Goal: Task Accomplishment & Management: Manage account settings

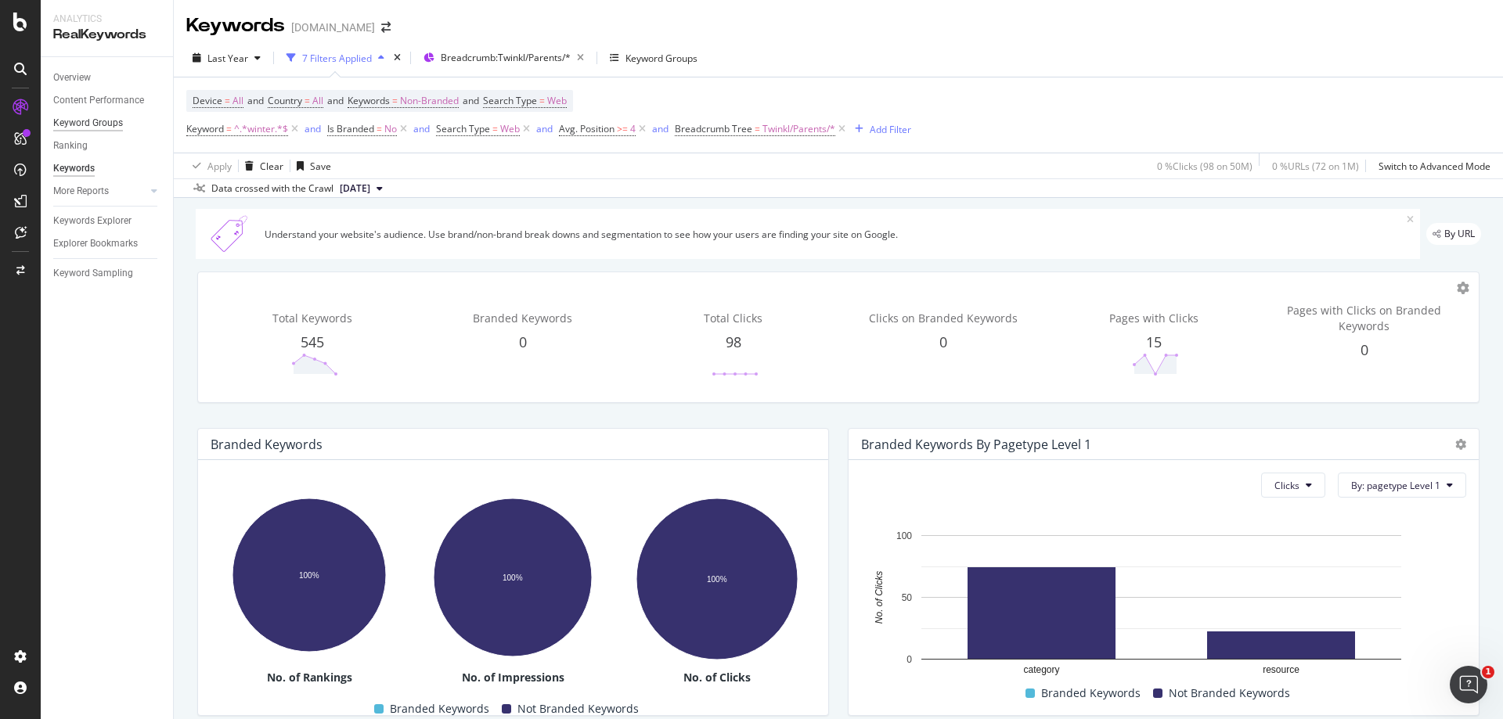
click at [91, 120] on div "Keyword Groups" at bounding box center [88, 123] width 70 height 16
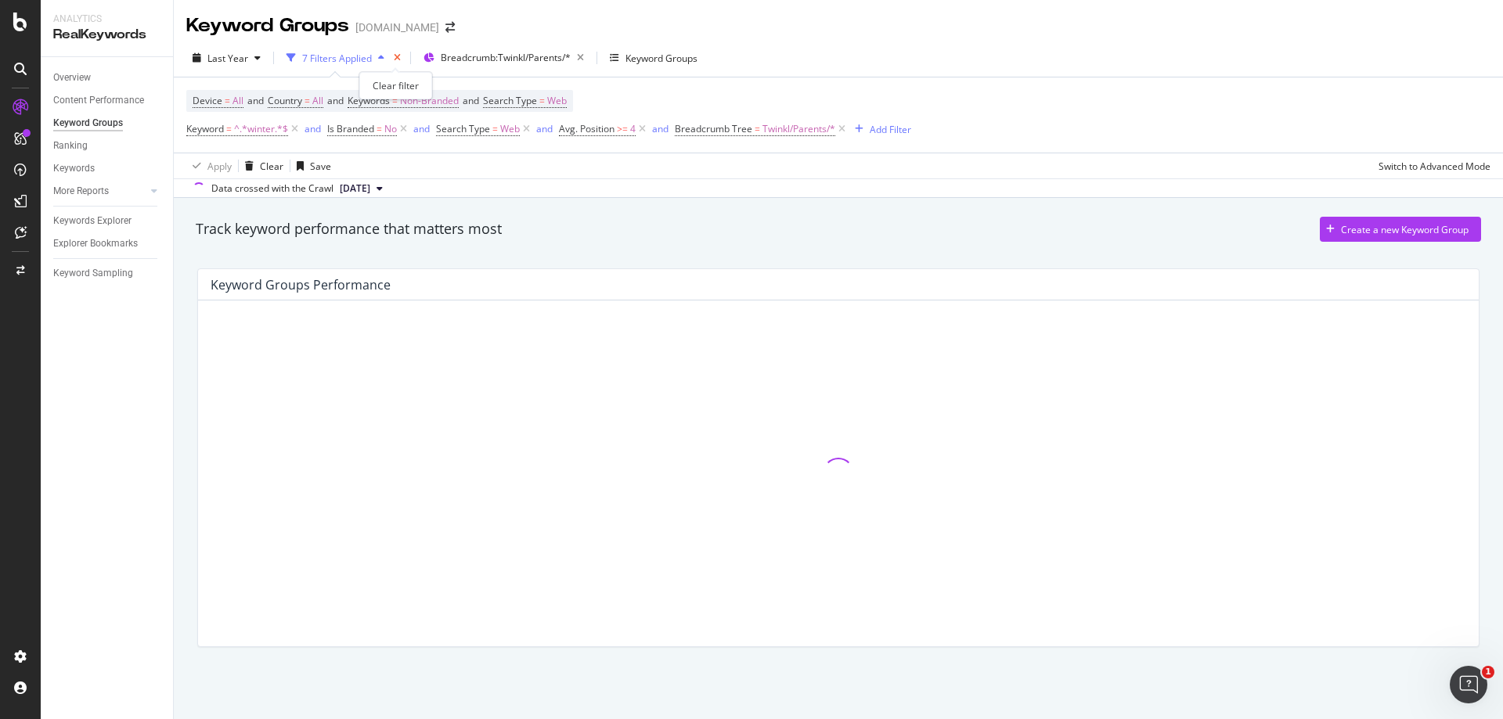
click at [396, 57] on icon "times" at bounding box center [397, 57] width 7 height 9
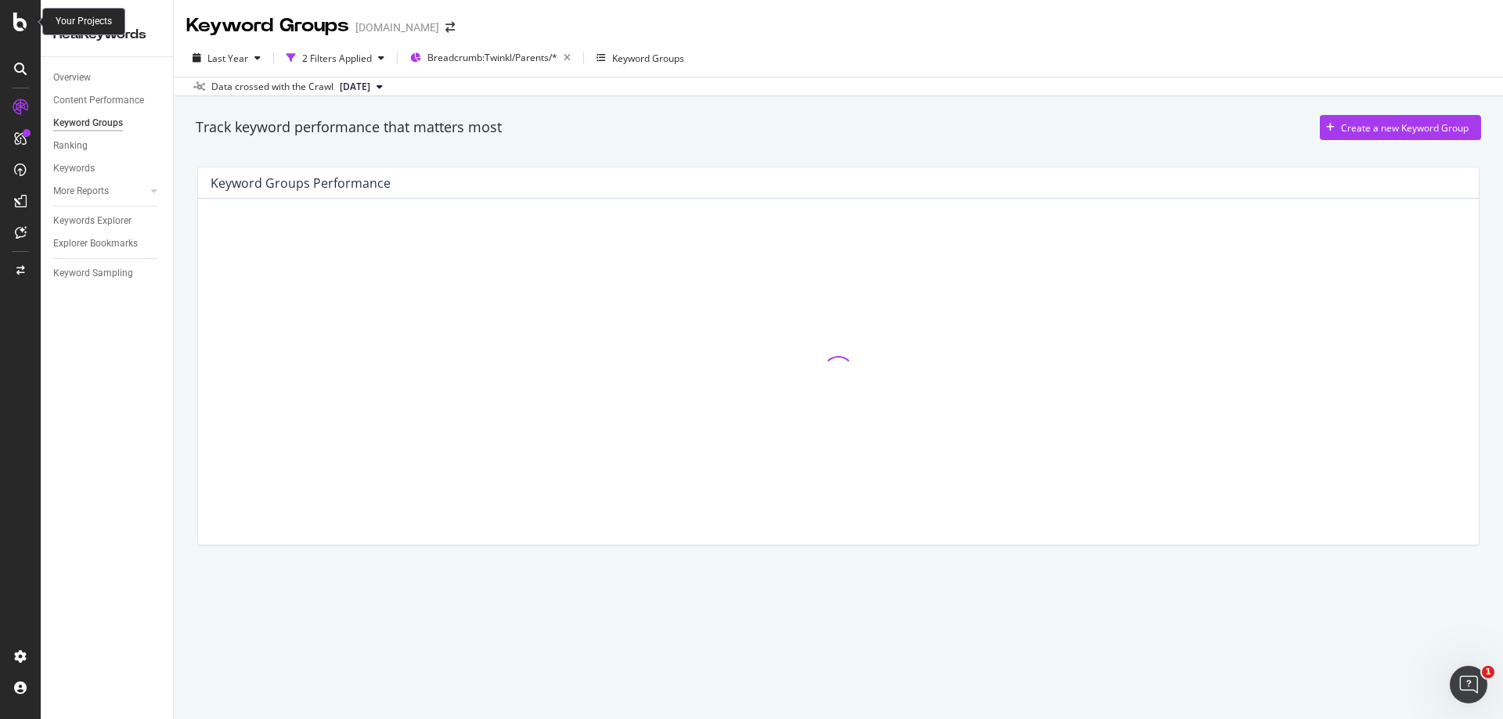
click at [20, 26] on icon at bounding box center [20, 22] width 14 height 19
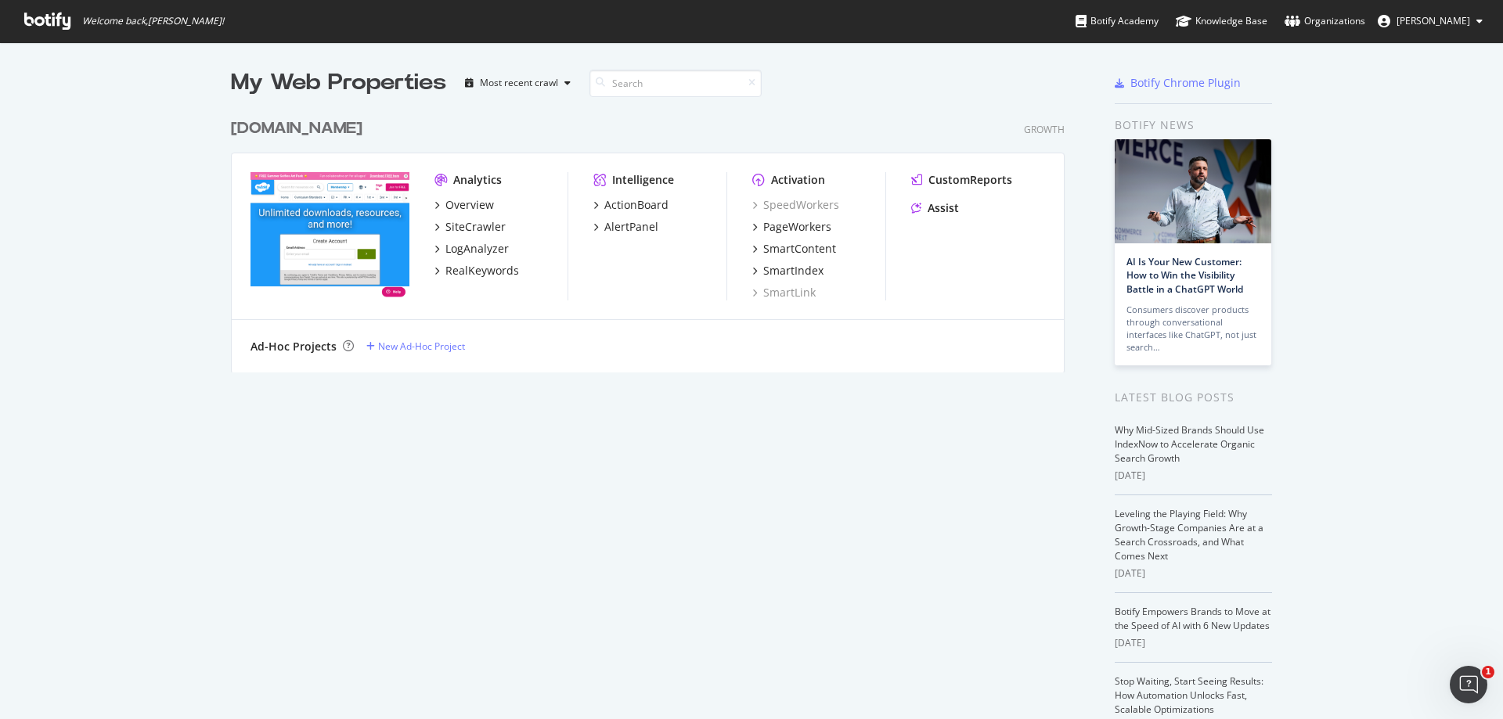
scroll to position [708, 1479]
click at [464, 269] on div "RealKeywords" at bounding box center [482, 271] width 74 height 16
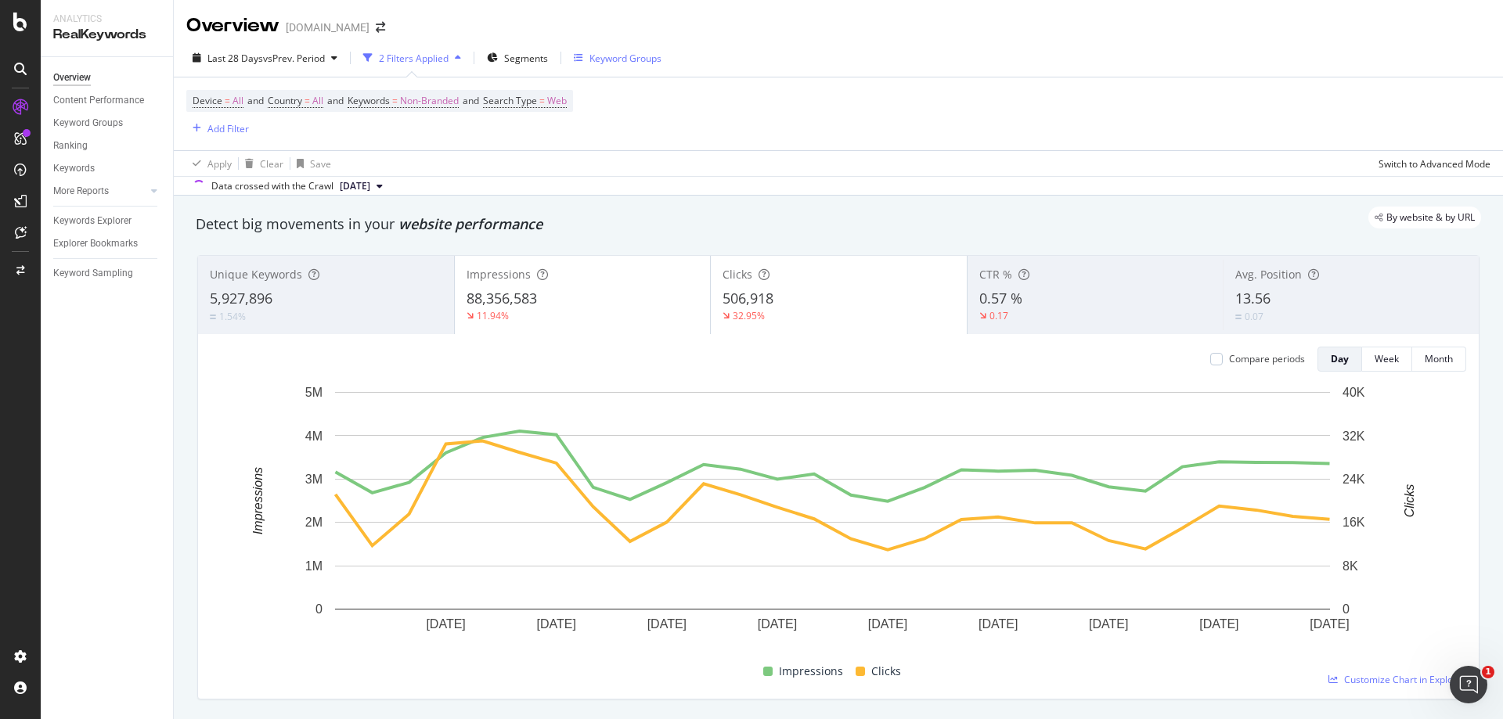
click at [591, 59] on div "Keyword Groups" at bounding box center [625, 58] width 72 height 13
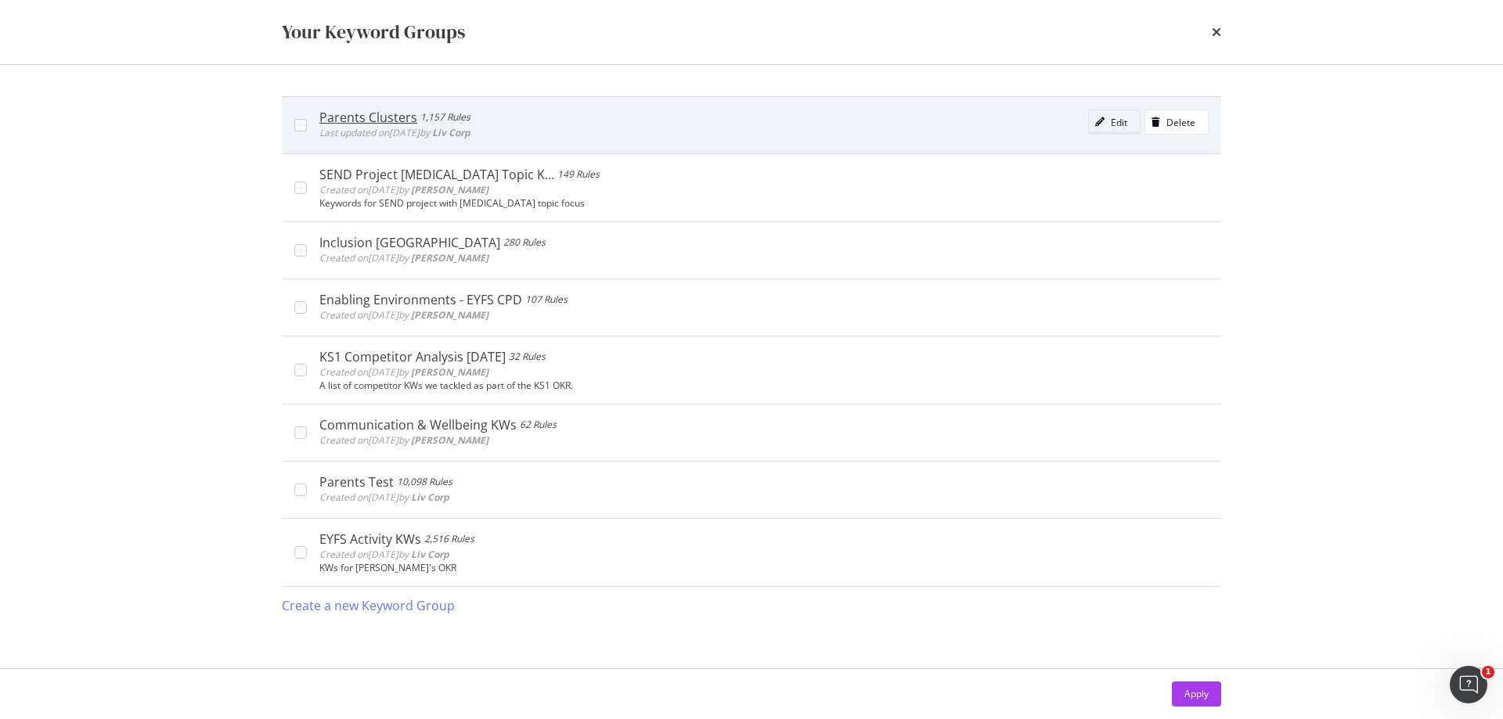
click at [1105, 125] on icon "modal" at bounding box center [1099, 121] width 9 height 9
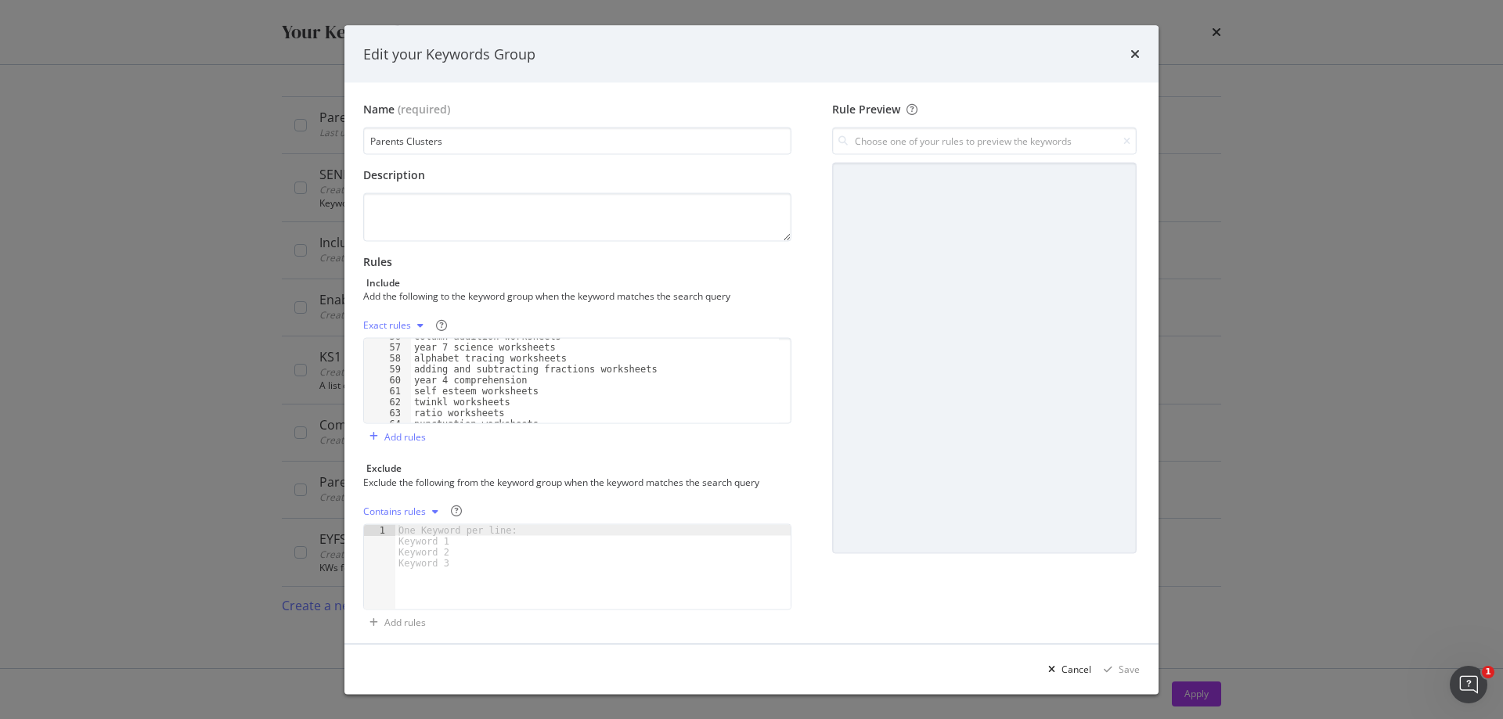
scroll to position [658, 0]
click at [1133, 49] on icon "times" at bounding box center [1134, 54] width 9 height 13
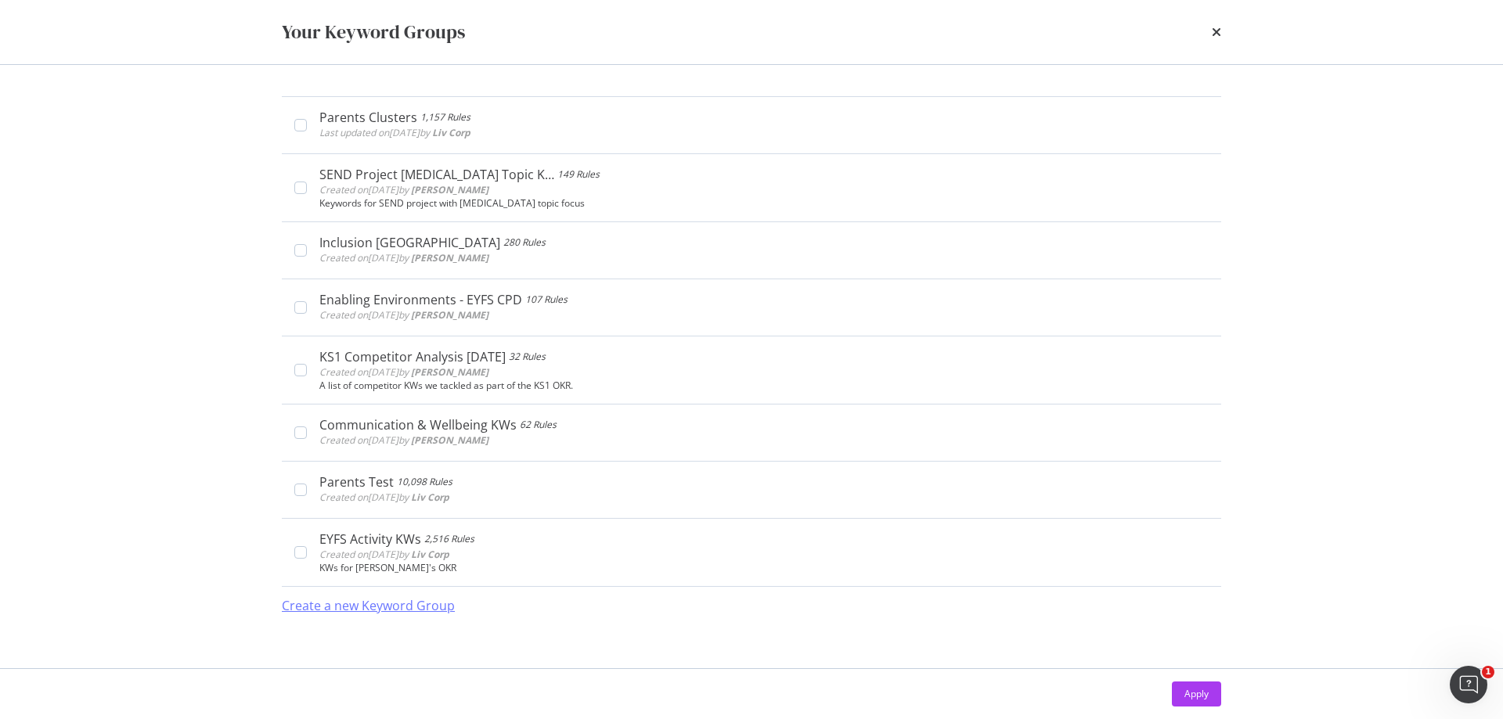
click at [337, 607] on div "Create a new Keyword Group" at bounding box center [368, 606] width 173 height 18
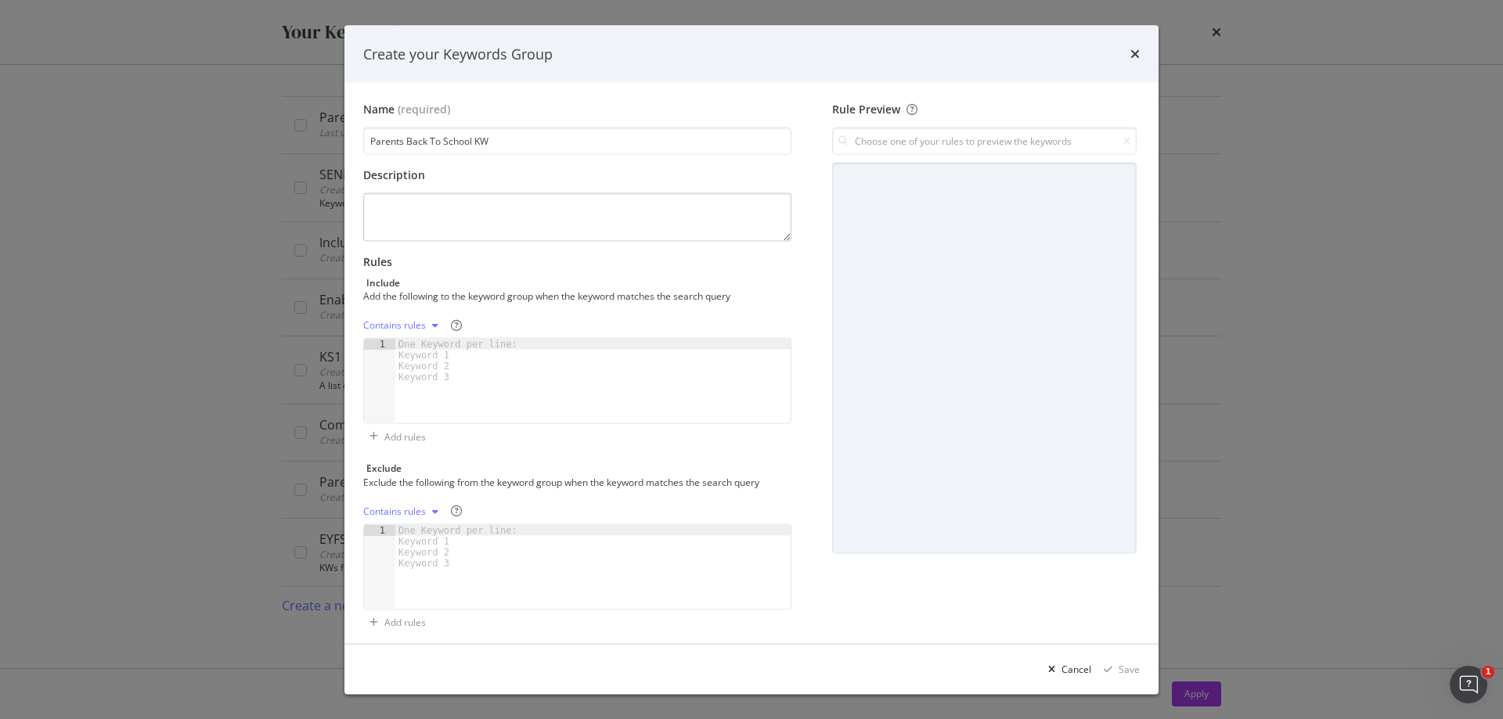
type input "Parents Back To School KW"
click at [425, 216] on textarea "modal" at bounding box center [577, 217] width 428 height 49
type textarea "Back to school keywords"
click at [452, 352] on div "One Keyword per line: Keyword 1 Keyword 2 Keyword 3" at bounding box center [460, 361] width 131 height 44
paste textarea "back to school nerves"
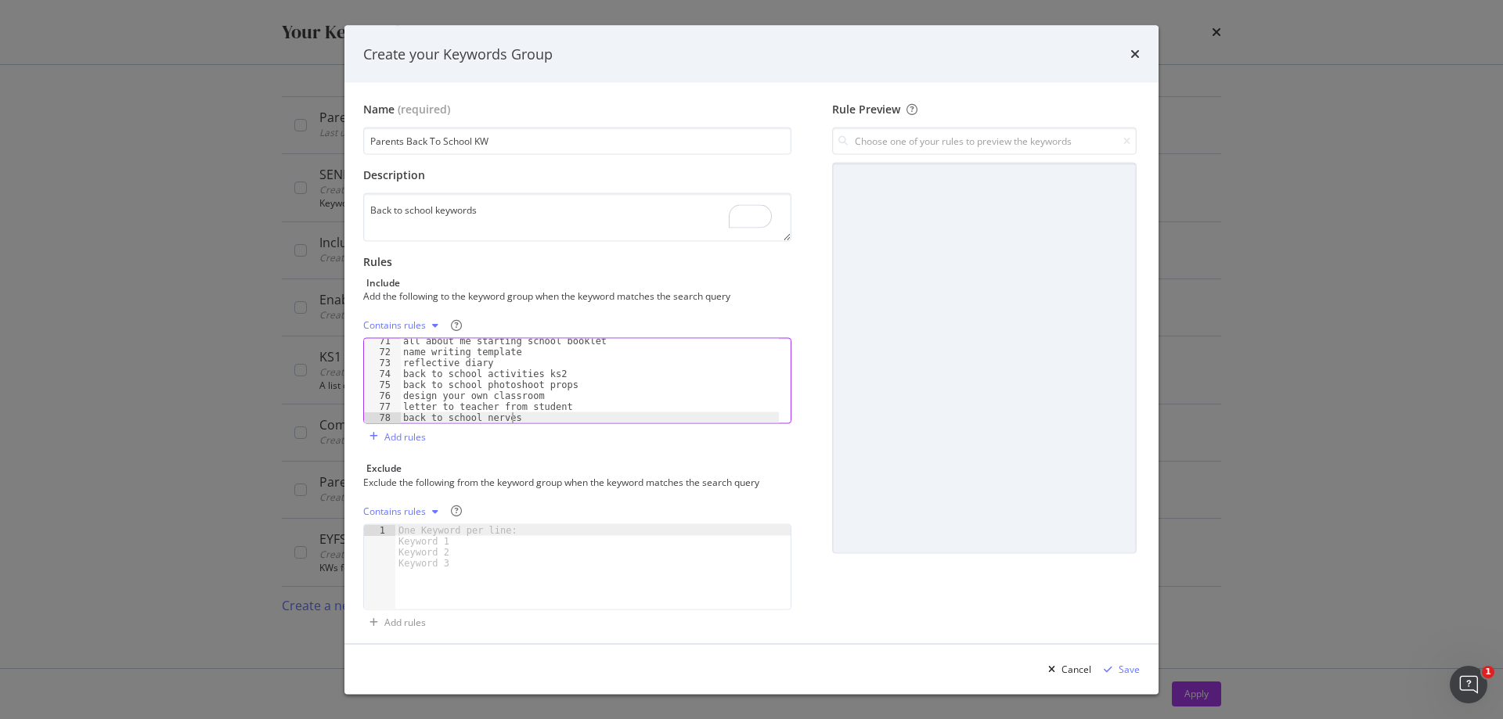
type textarea "back to school nerves"
click at [506, 215] on textarea "Back to school keywords" at bounding box center [577, 217] width 428 height 49
type textarea "Back to school keywords from the May sprint 25"
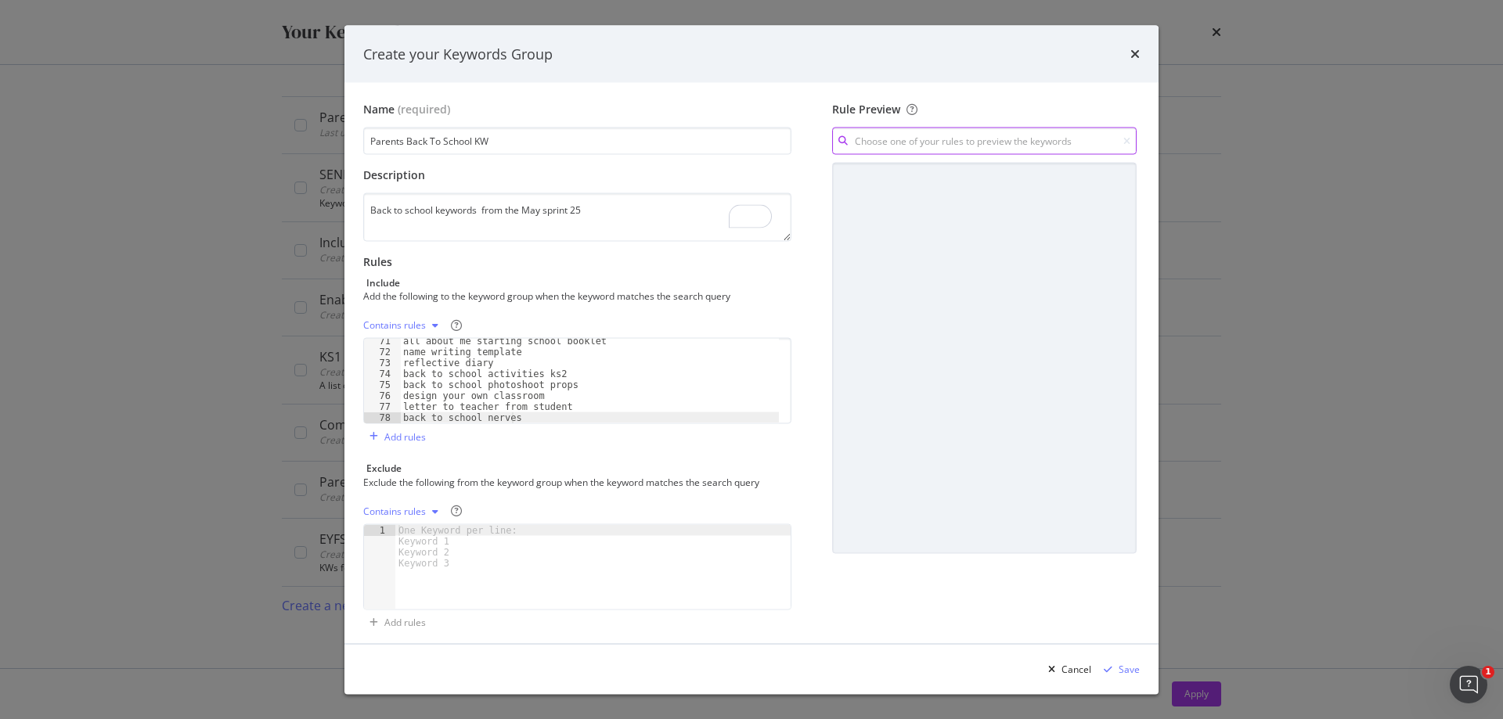
click at [914, 140] on input "modal" at bounding box center [984, 141] width 305 height 27
click at [724, 102] on div "Name (required)" at bounding box center [577, 110] width 428 height 16
click at [1129, 670] on div "Save" at bounding box center [1129, 668] width 21 height 13
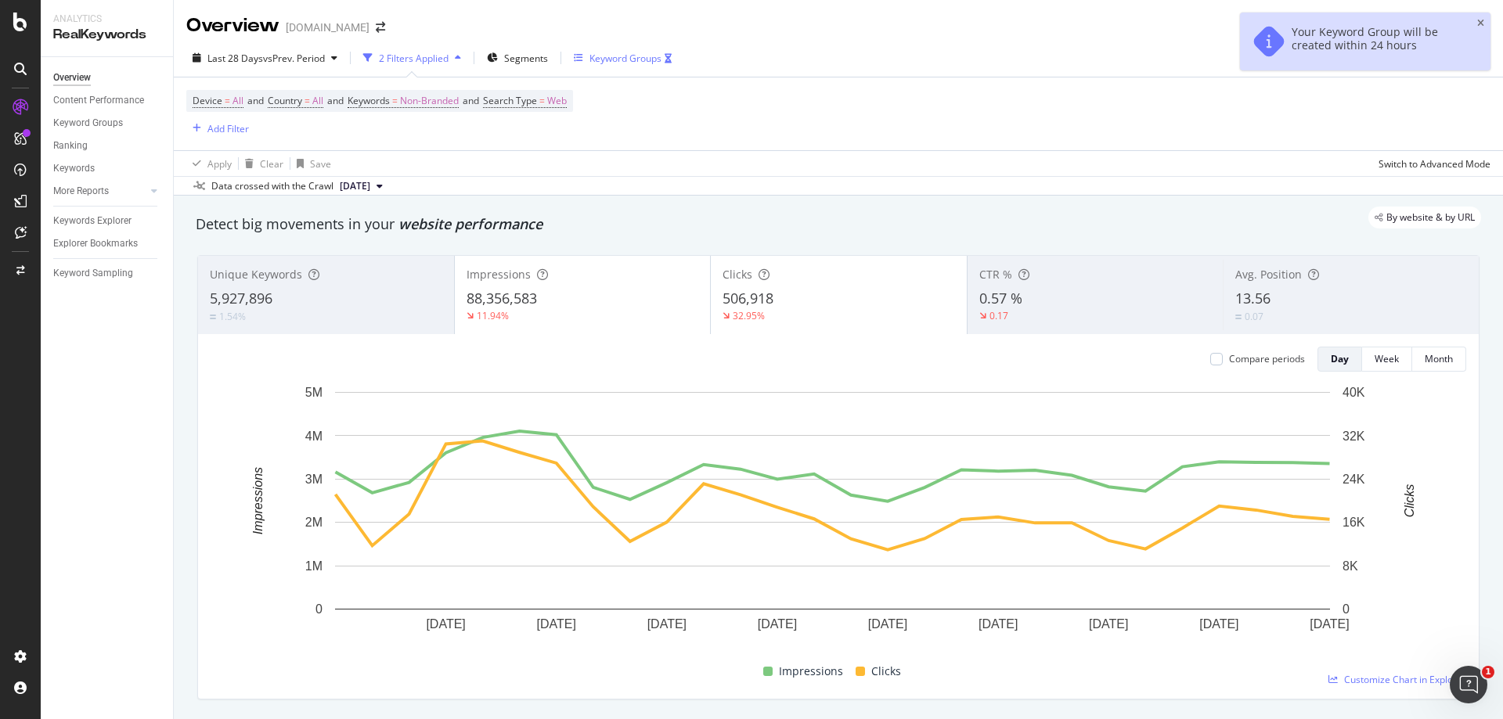
click at [599, 56] on div "Keyword Groups" at bounding box center [625, 58] width 72 height 13
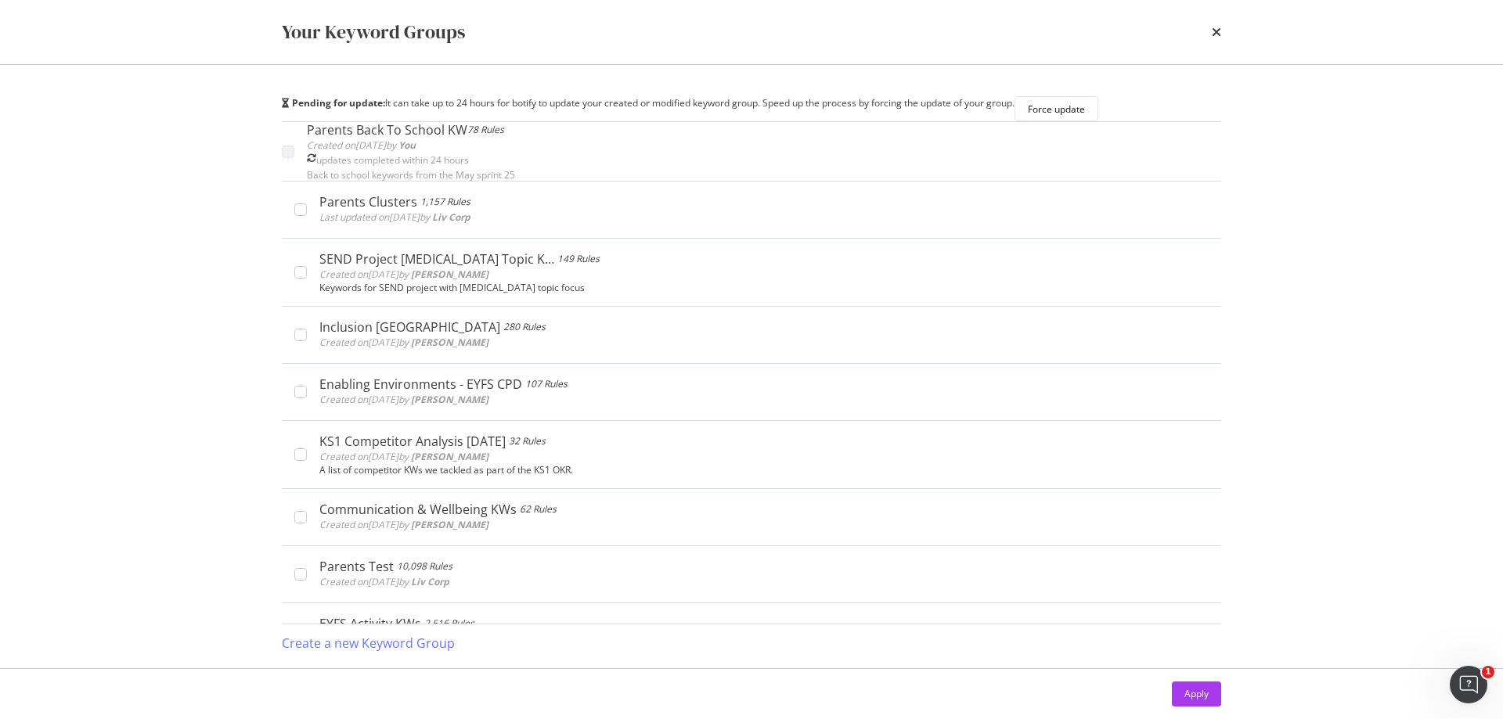
click at [146, 294] on div "Your Keyword Groups Pending for update: It can take up to 24 hours for botify t…" at bounding box center [751, 359] width 1503 height 719
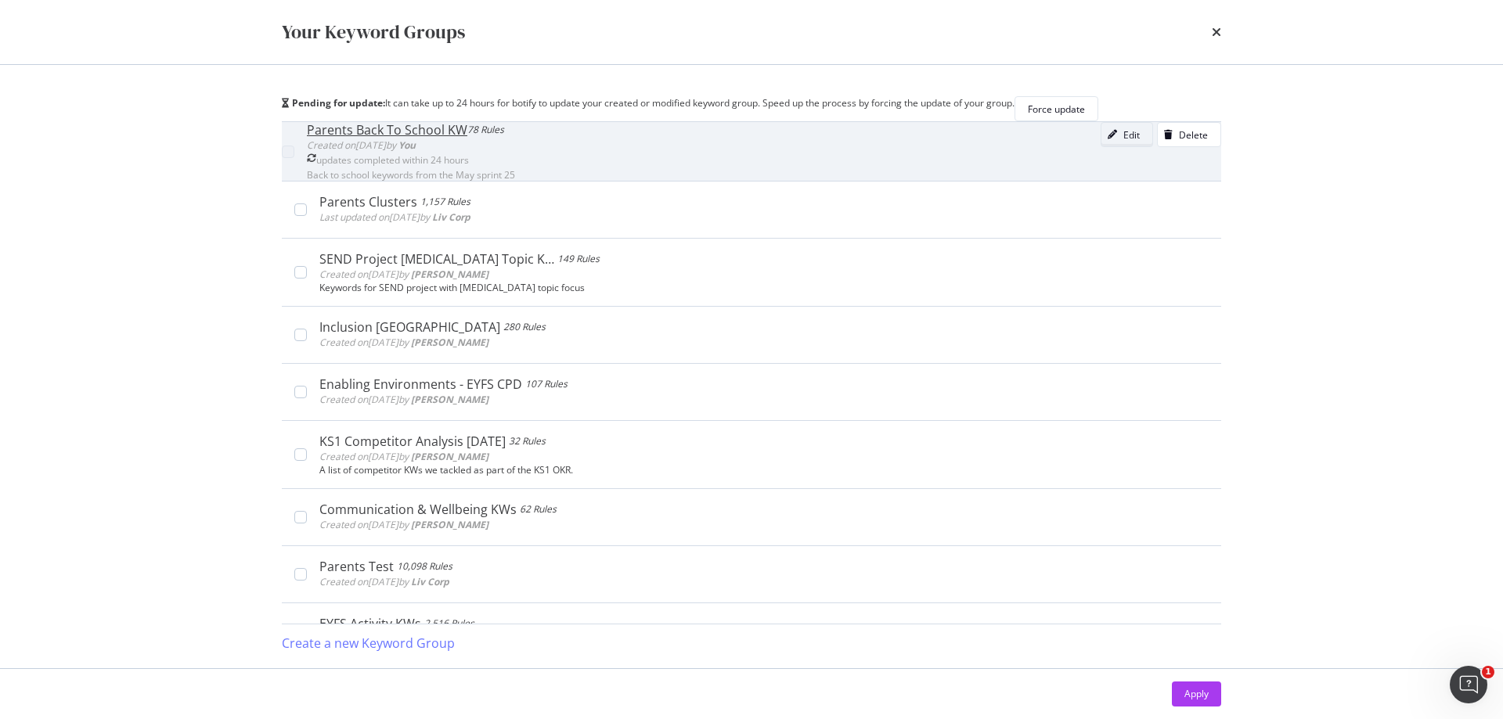
click at [1123, 142] on div "Edit" at bounding box center [1131, 134] width 16 height 13
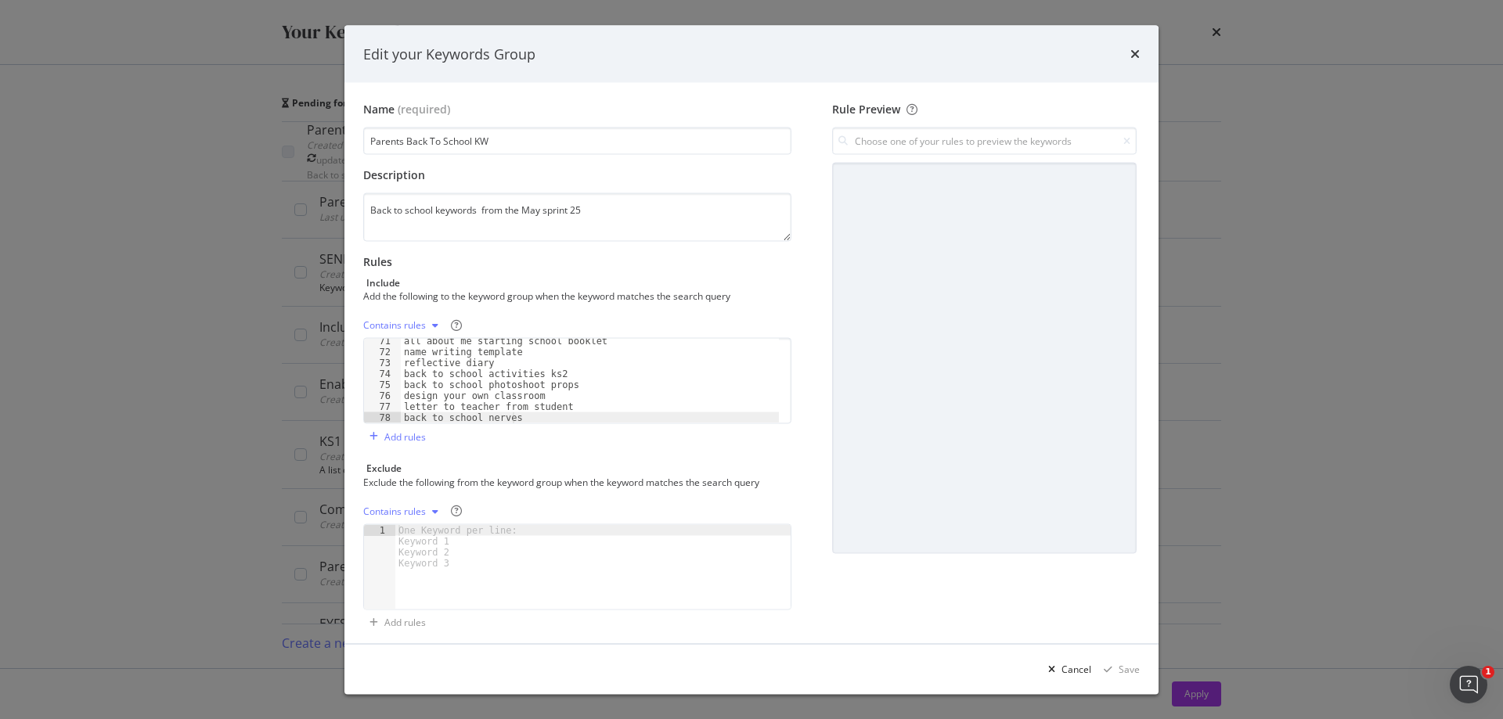
click at [528, 417] on div "all about me starting school booklet name writing template reflective diary bac…" at bounding box center [590, 389] width 378 height 106
type textarea "back to school nerves"
paste textarea "what to pack in reception school bag"
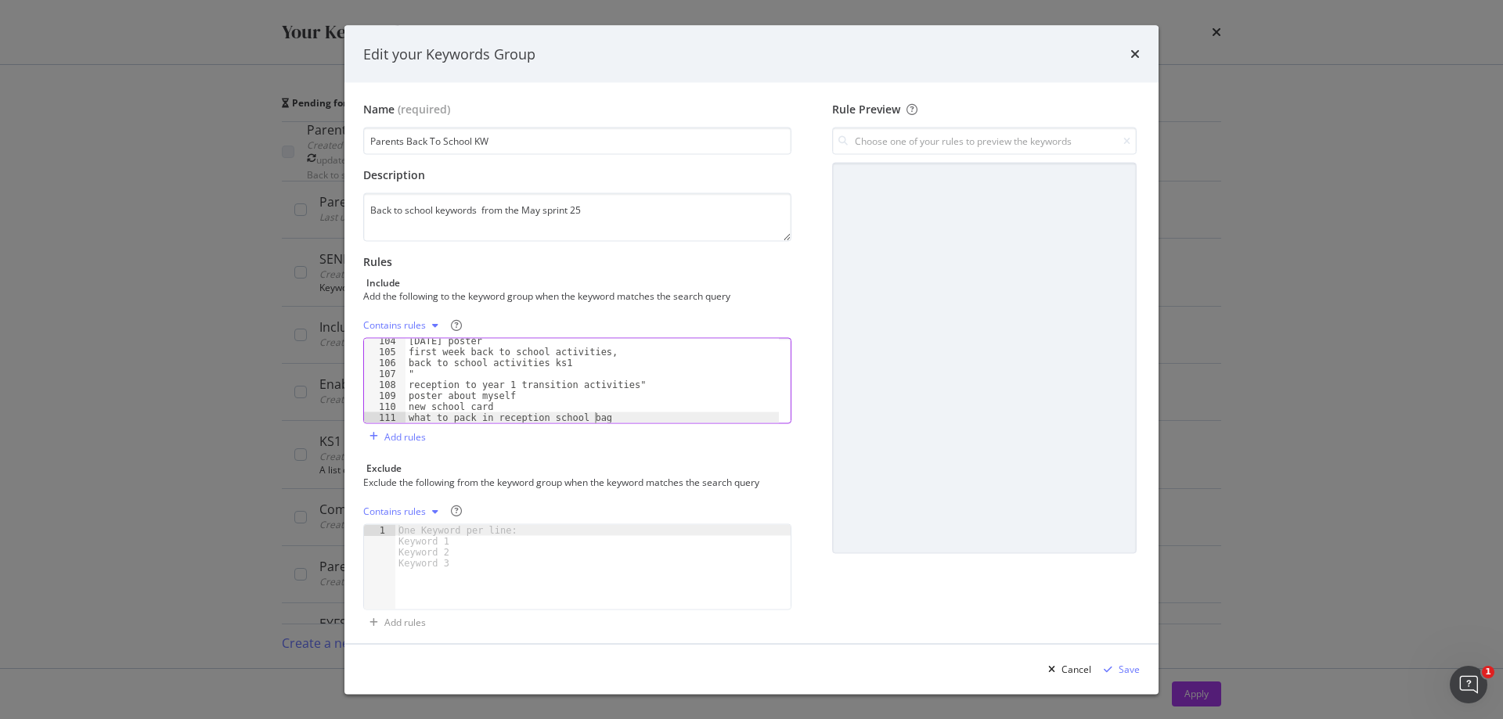
click at [427, 374] on div "[DATE] poster first week back to school activities, back to school activities k…" at bounding box center [591, 389] width 373 height 106
type textarea """
click at [438, 373] on div "[DATE] poster first week back to school activities, back to school activities k…" at bounding box center [591, 389] width 373 height 106
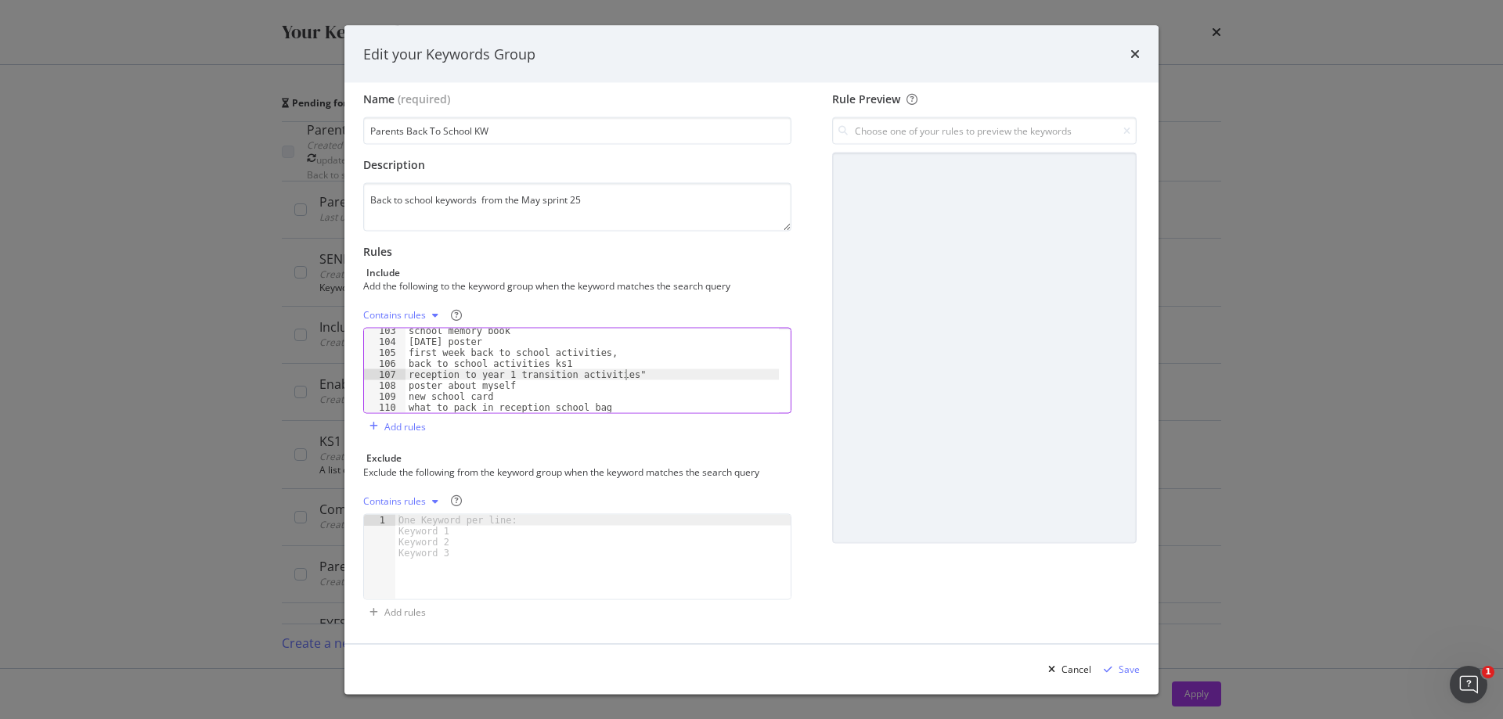
click at [628, 377] on div "school memory book [DATE] poster first week back to school activities, back to …" at bounding box center [591, 379] width 373 height 106
click at [605, 356] on div "school memory book [DATE] poster first week back to school activities, back to …" at bounding box center [591, 379] width 373 height 106
type textarea "first week back to school activities"
click at [598, 200] on textarea "Back to school keywords from the May sprint 25" at bounding box center [577, 207] width 428 height 49
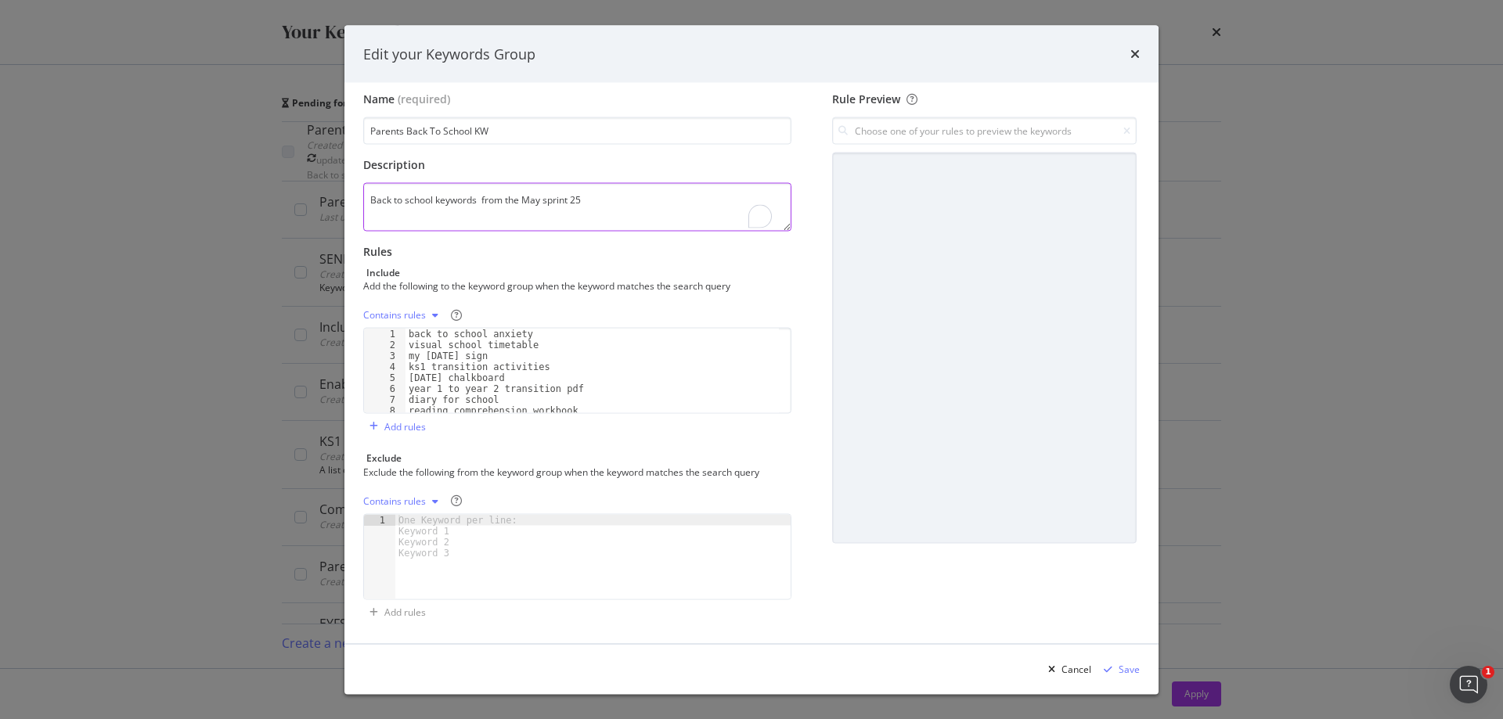
scroll to position [10, 0]
click at [542, 195] on textarea "Back to school keywords from the May sprint 25" at bounding box center [577, 207] width 428 height 49
click at [592, 199] on textarea "Back to school keywords from the May/June sprint 25" at bounding box center [577, 207] width 428 height 49
type textarea "Back to school keywords from the May/June sprints 25"
click at [1133, 671] on div "Save" at bounding box center [1129, 668] width 21 height 13
